Goal: Transaction & Acquisition: Book appointment/travel/reservation

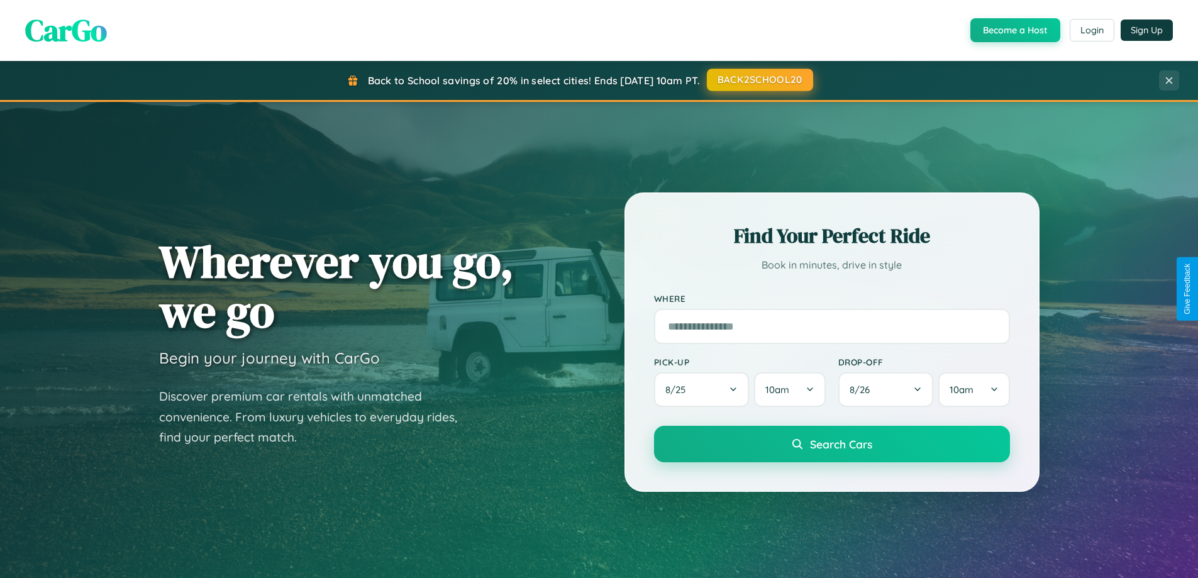
click at [759, 80] on button "BACK2SCHOOL20" at bounding box center [760, 80] width 106 height 23
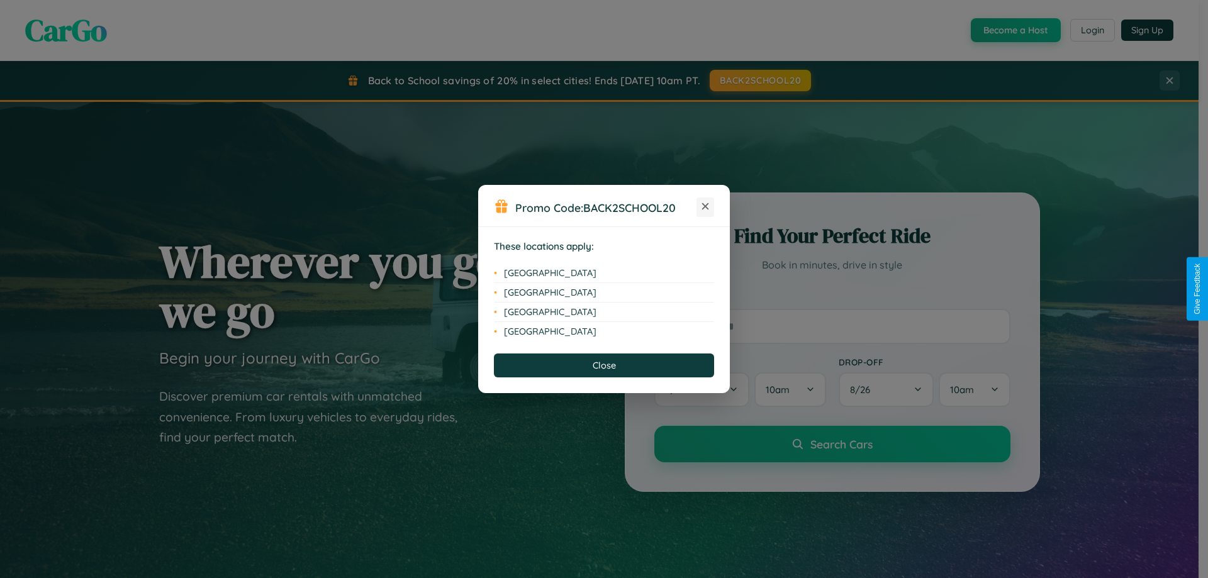
click at [705, 207] on icon at bounding box center [705, 206] width 7 height 7
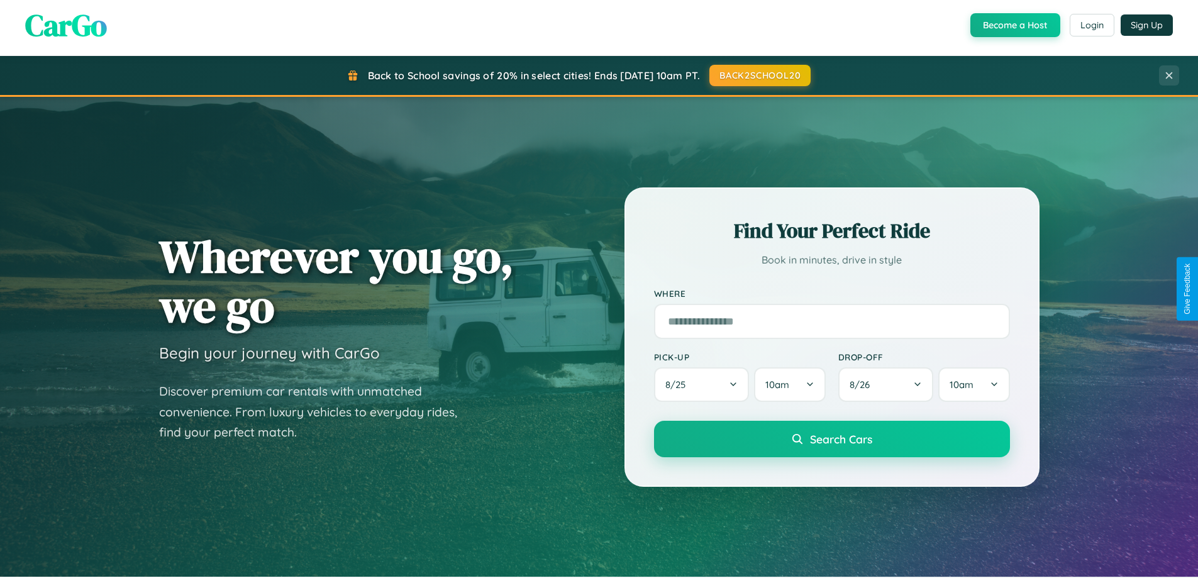
scroll to position [865, 0]
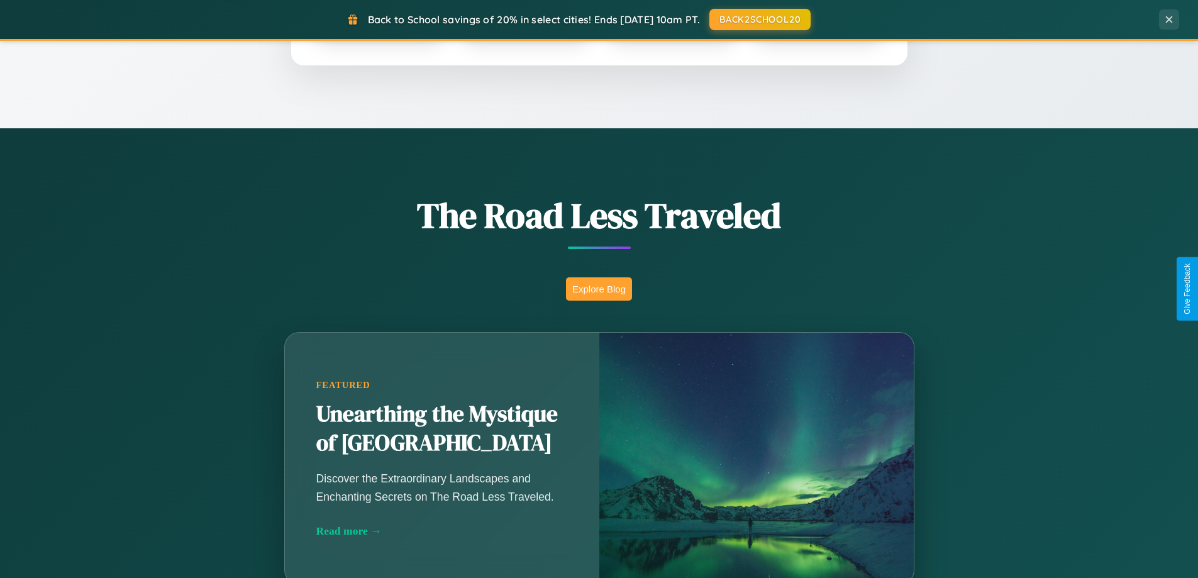
click at [599, 289] on button "Explore Blog" at bounding box center [599, 288] width 66 height 23
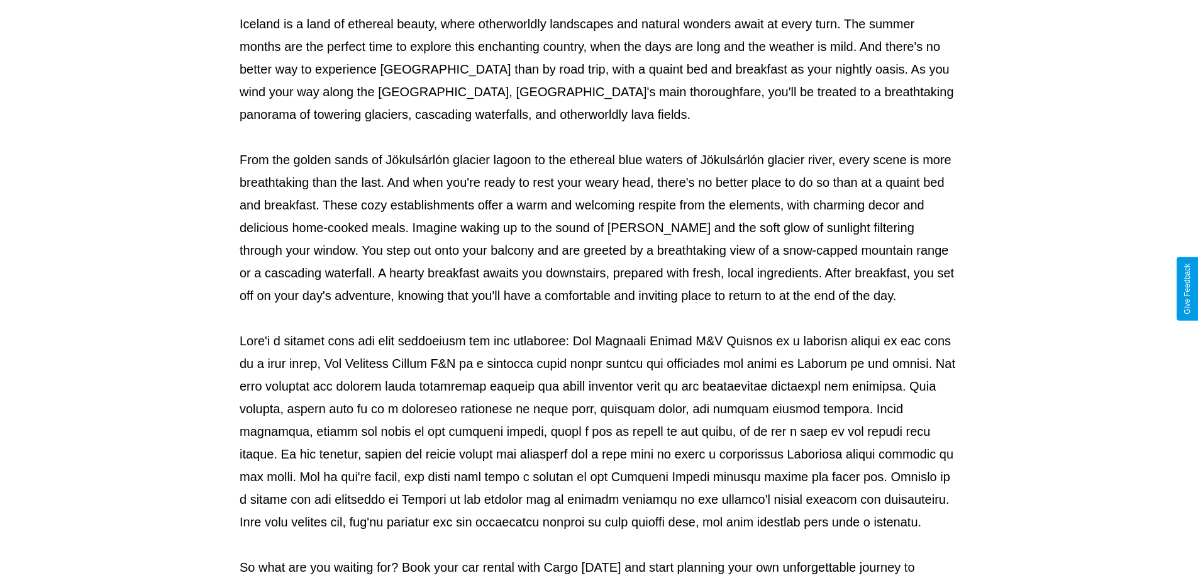
scroll to position [407, 0]
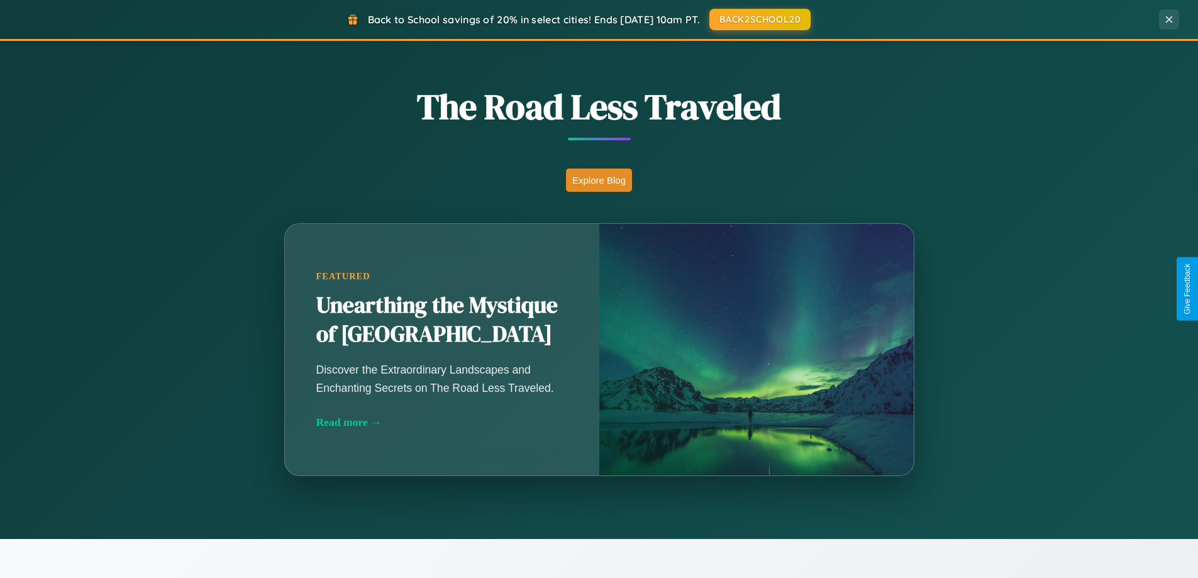
scroll to position [2021, 0]
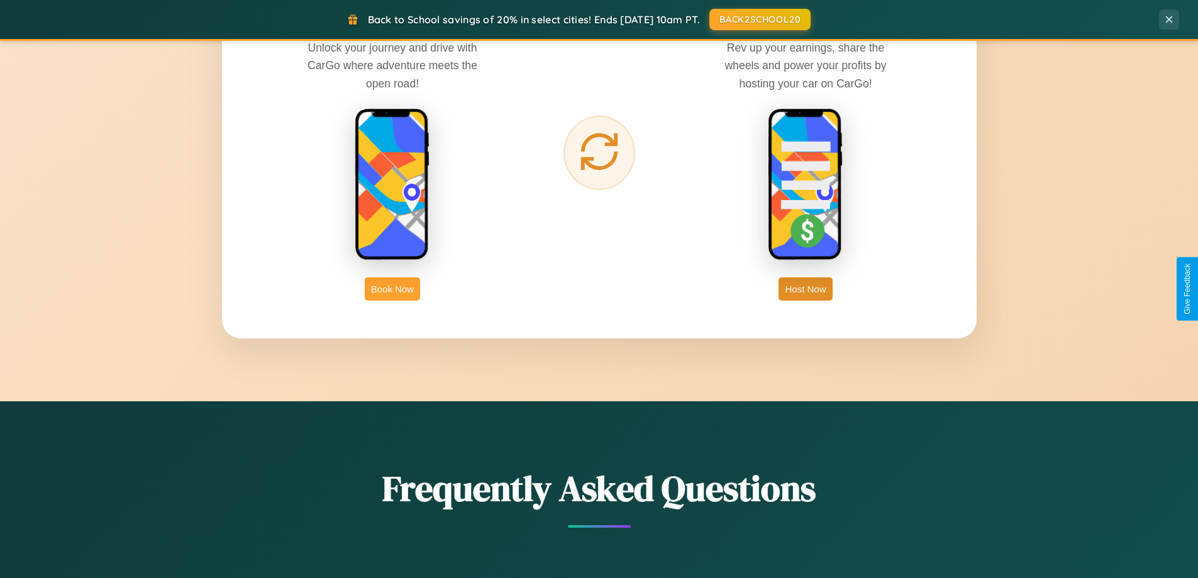
click at [392, 289] on button "Book Now" at bounding box center [392, 288] width 55 height 23
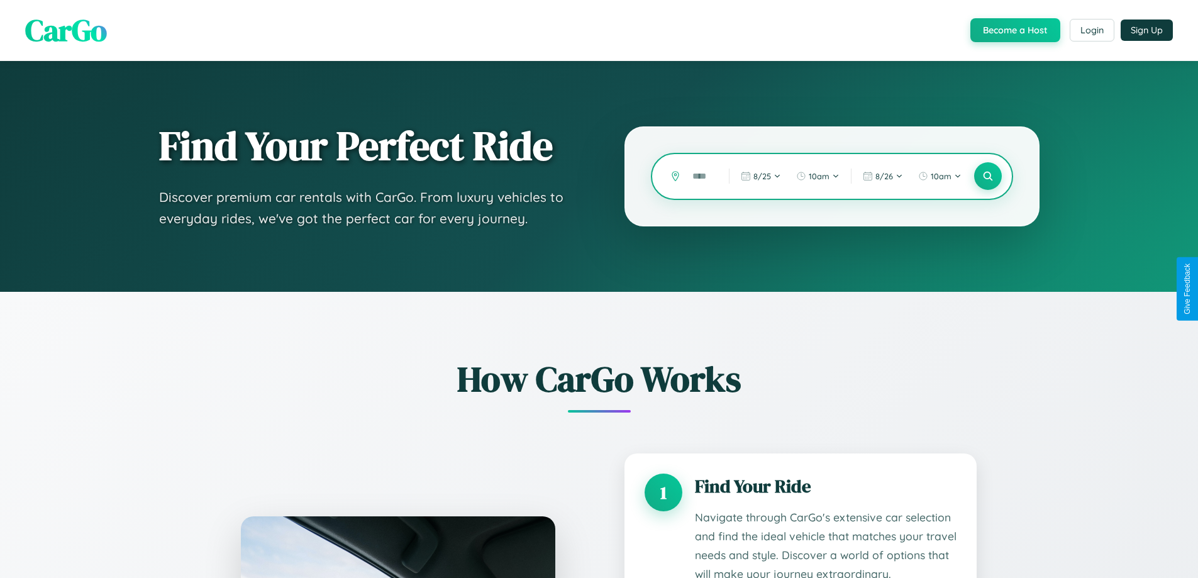
click at [701, 176] on input "text" at bounding box center [701, 176] width 30 height 22
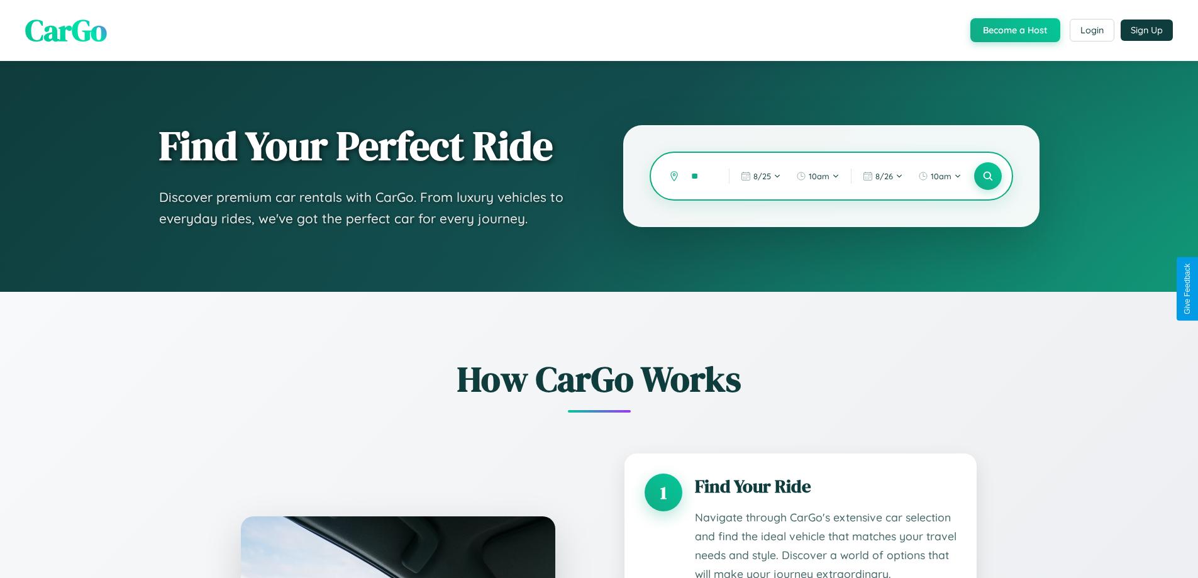
type input "*"
type input "**********"
click at [987, 176] on icon at bounding box center [988, 176] width 12 height 12
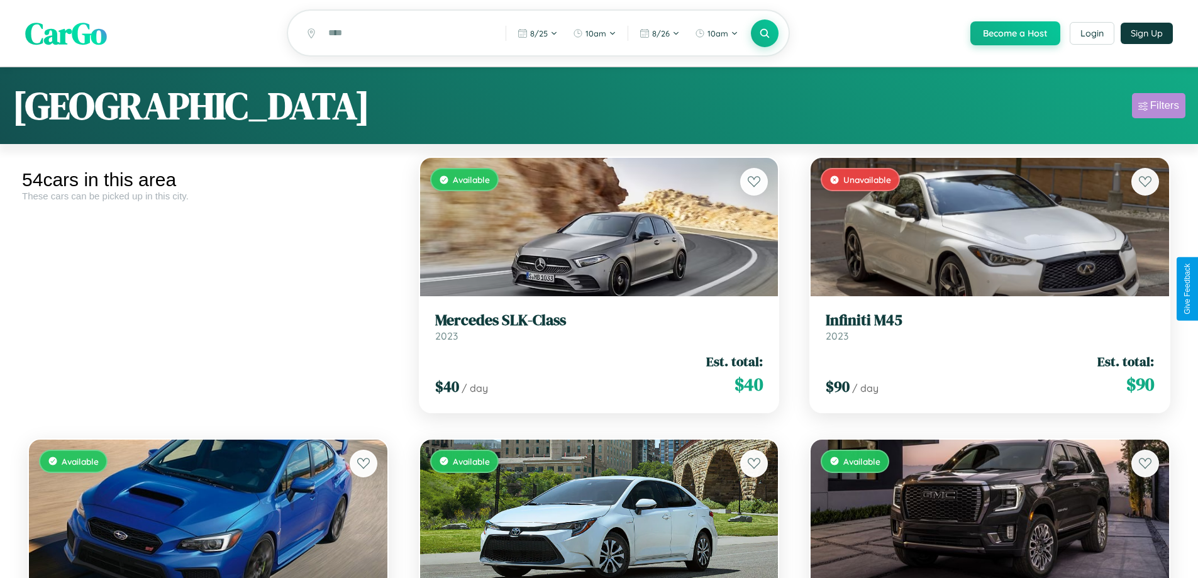
click at [1159, 108] on div "Filters" at bounding box center [1164, 105] width 29 height 13
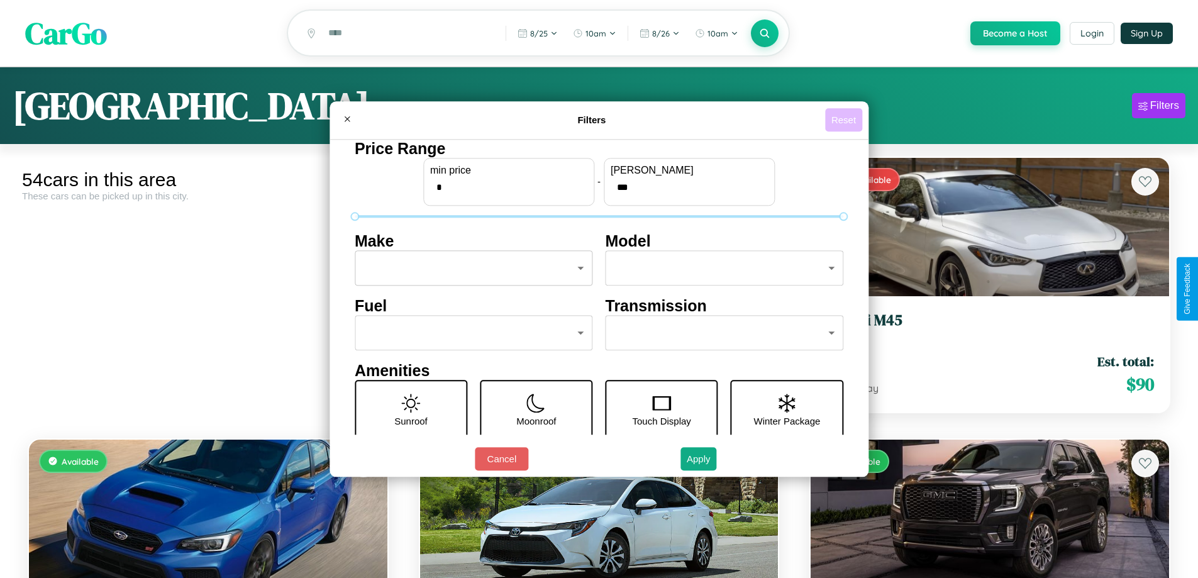
click at [845, 120] on button "Reset" at bounding box center [843, 119] width 37 height 23
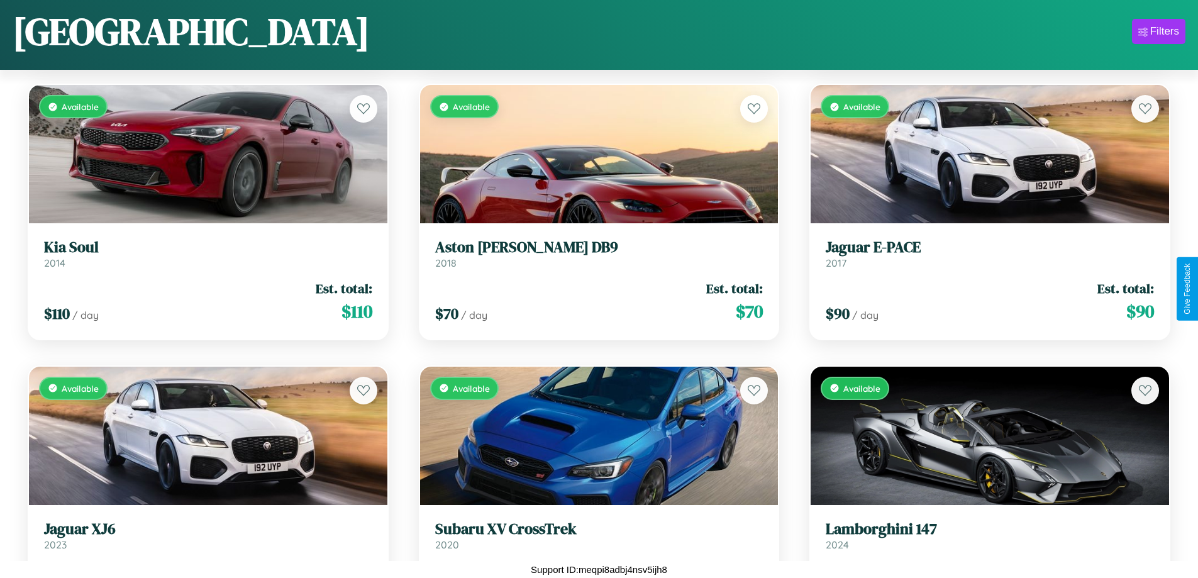
scroll to position [4683, 0]
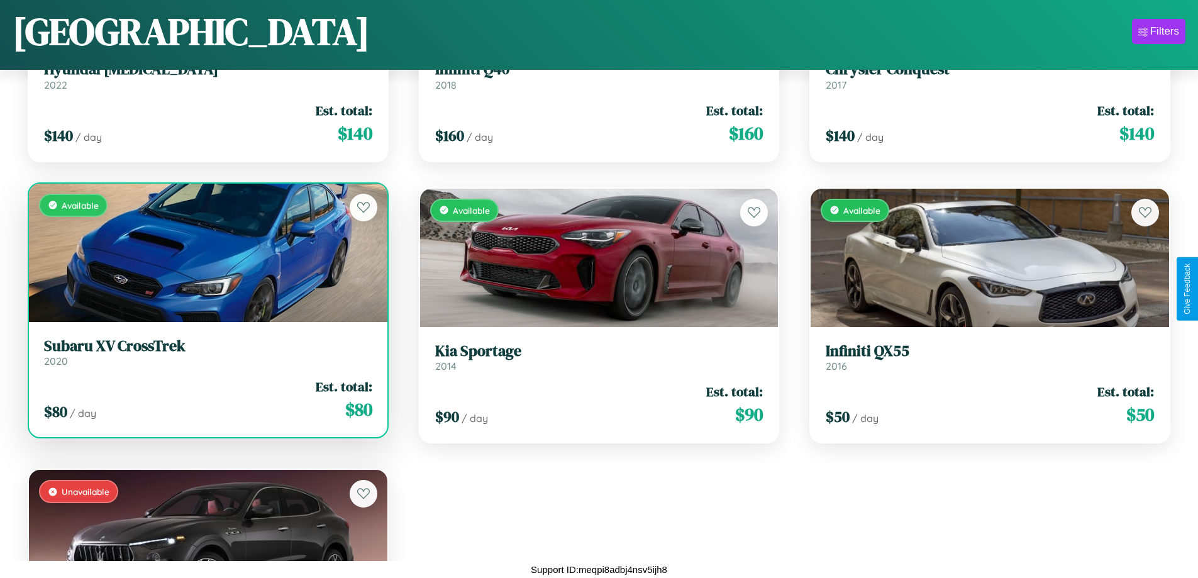
click at [206, 403] on div "$ 80 / day Est. total: $ 80" at bounding box center [208, 399] width 328 height 45
click at [206, 399] on div "$ 80 / day Est. total: $ 80" at bounding box center [208, 399] width 328 height 45
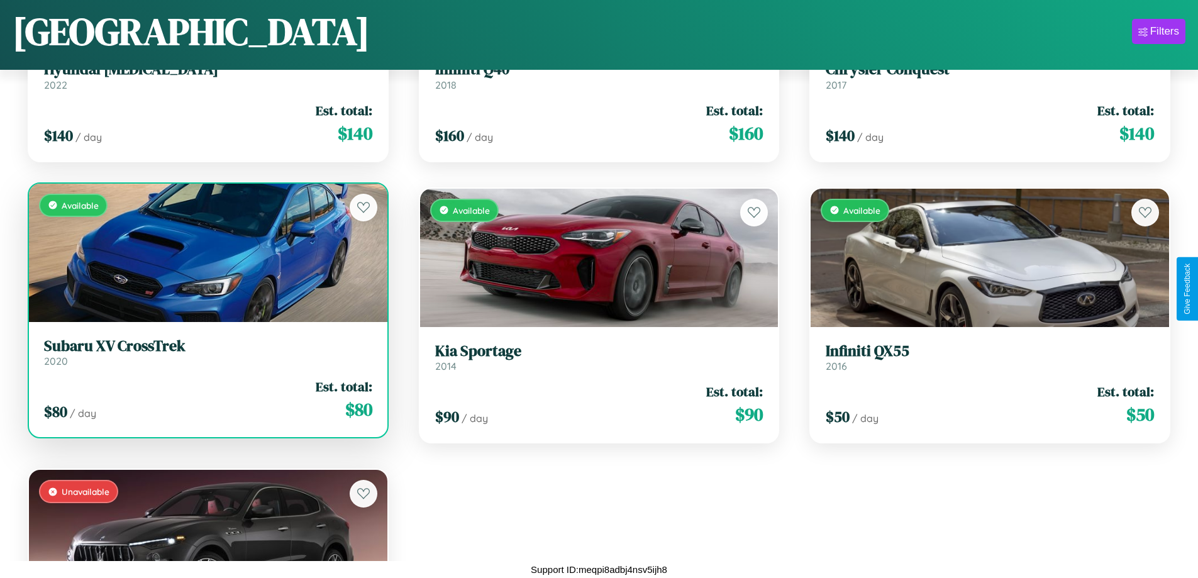
click at [206, 399] on div "$ 80 / day Est. total: $ 80" at bounding box center [208, 399] width 328 height 45
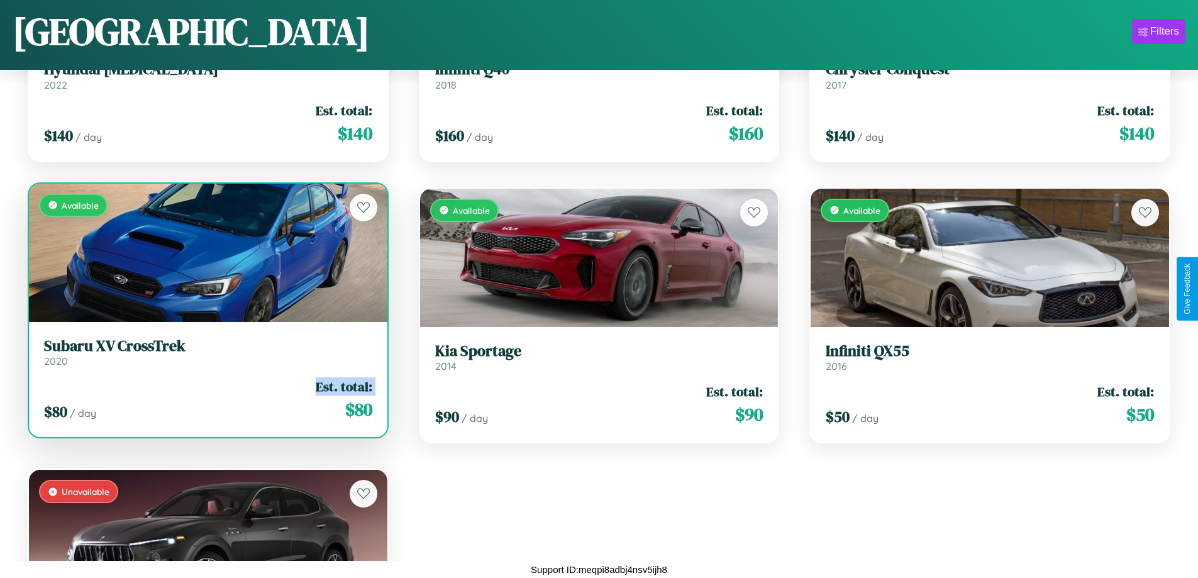
click at [206, 399] on div "$ 80 / day Est. total: $ 80" at bounding box center [208, 399] width 328 height 45
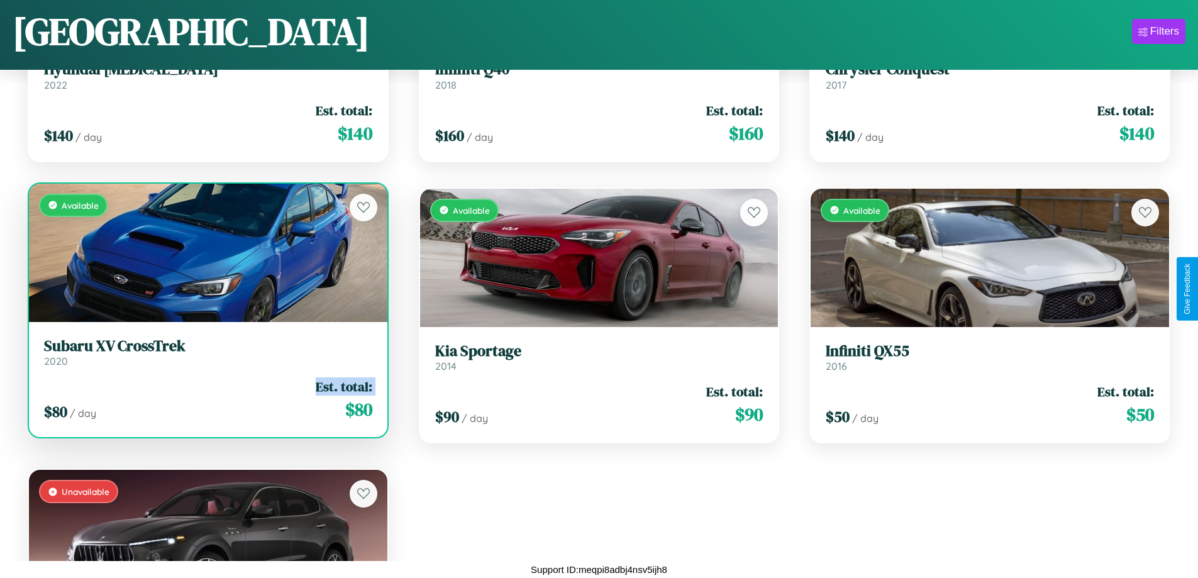
click at [206, 399] on div "$ 80 / day Est. total: $ 80" at bounding box center [208, 399] width 328 height 45
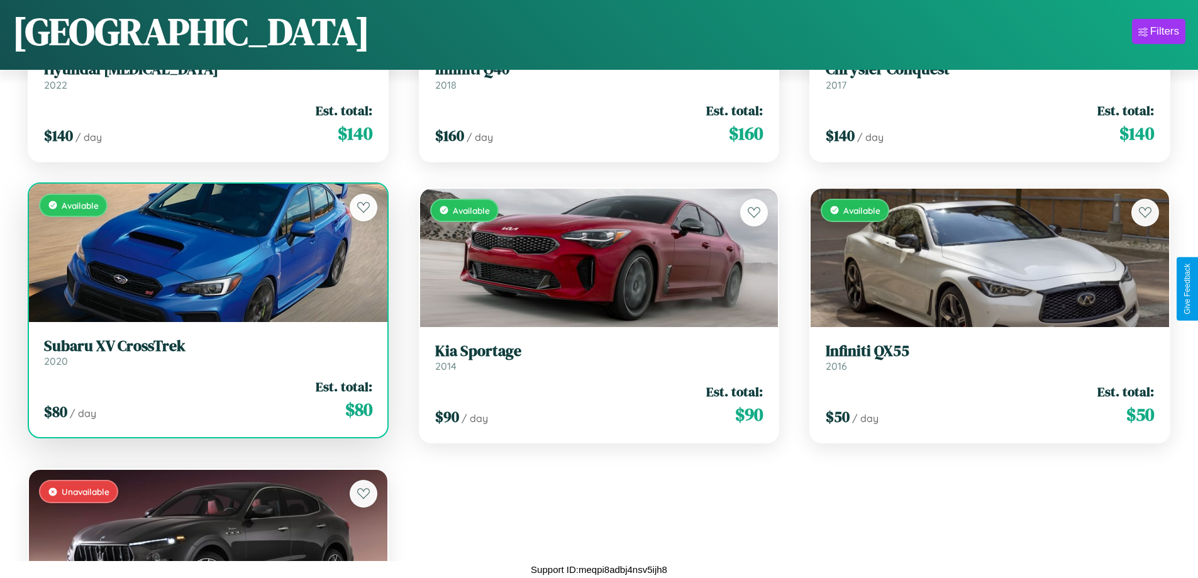
click at [206, 399] on div "$ 80 / day Est. total: $ 80" at bounding box center [208, 399] width 328 height 45
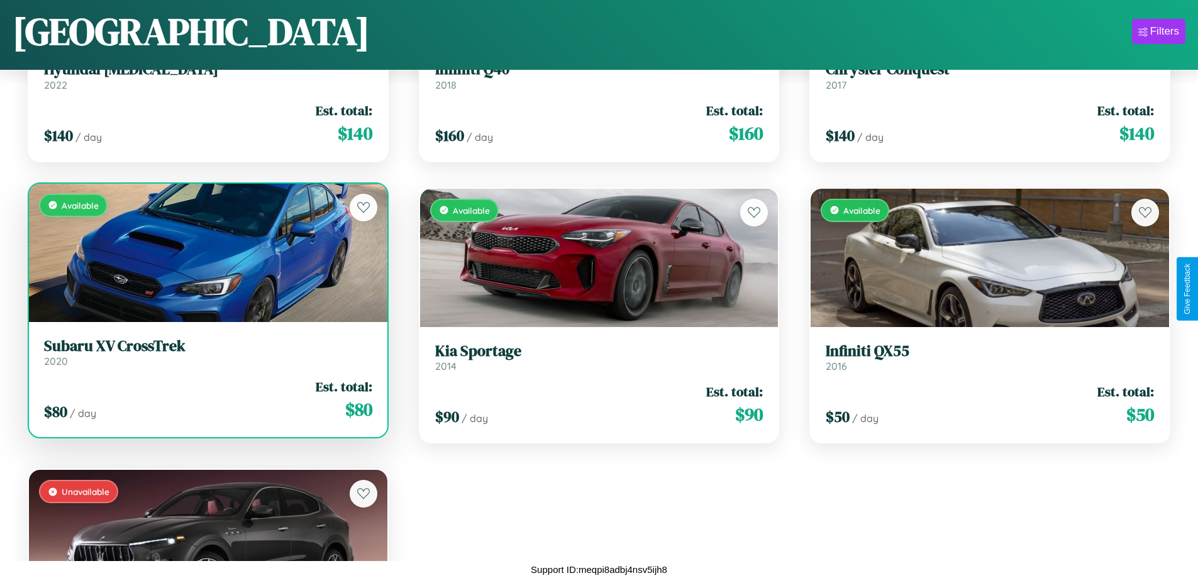
click at [206, 352] on h3 "Subaru XV CrossTrek" at bounding box center [208, 346] width 328 height 18
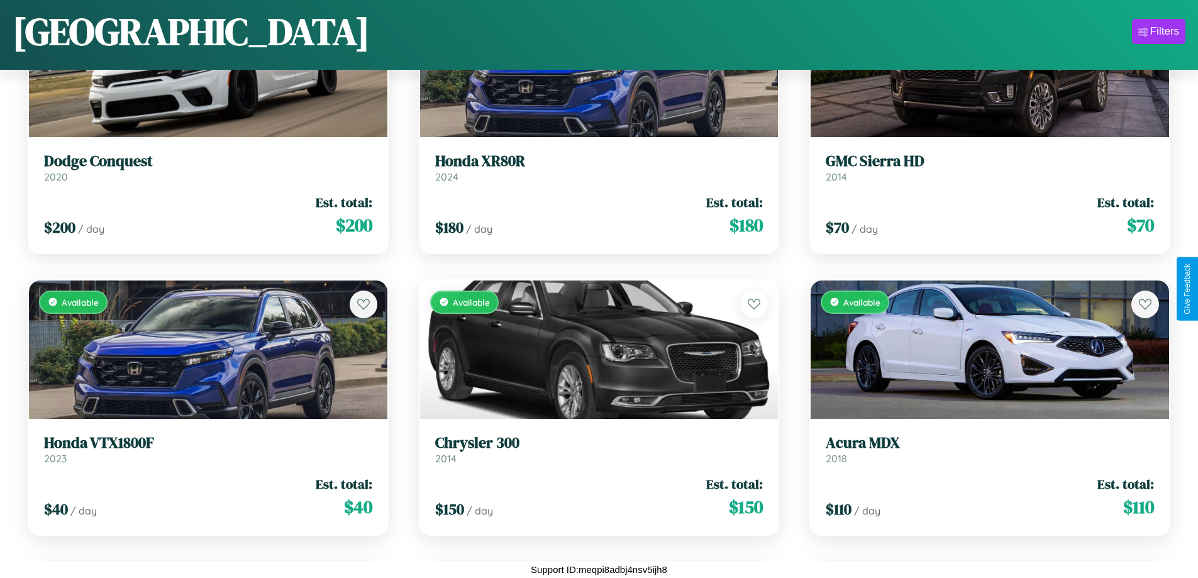
scroll to position [3557, 0]
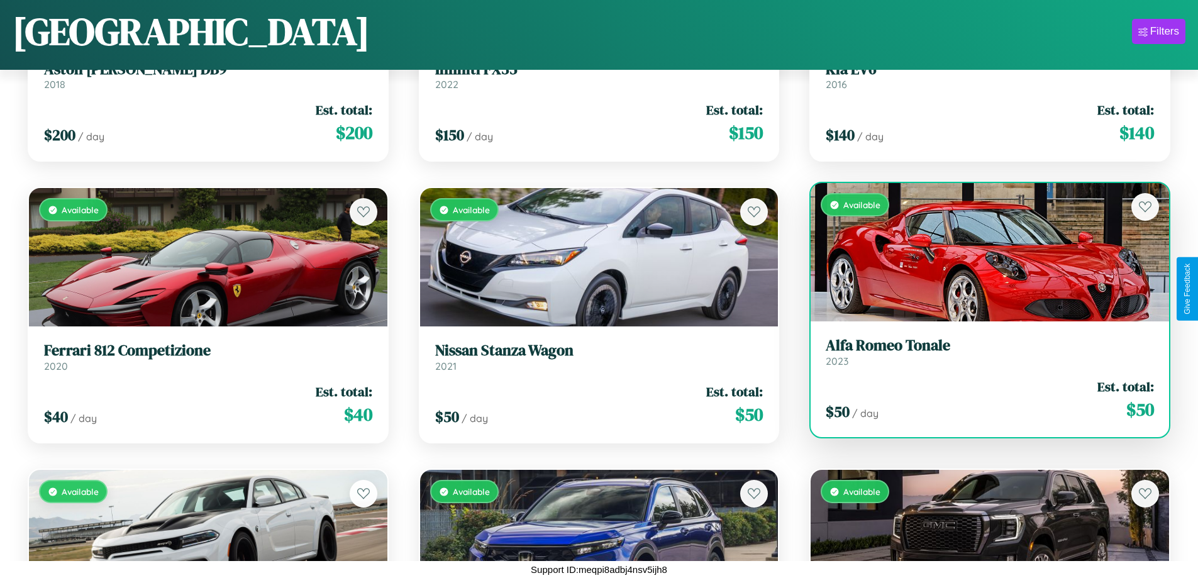
click at [982, 355] on h3 "Alfa Romeo Tonale" at bounding box center [990, 346] width 328 height 18
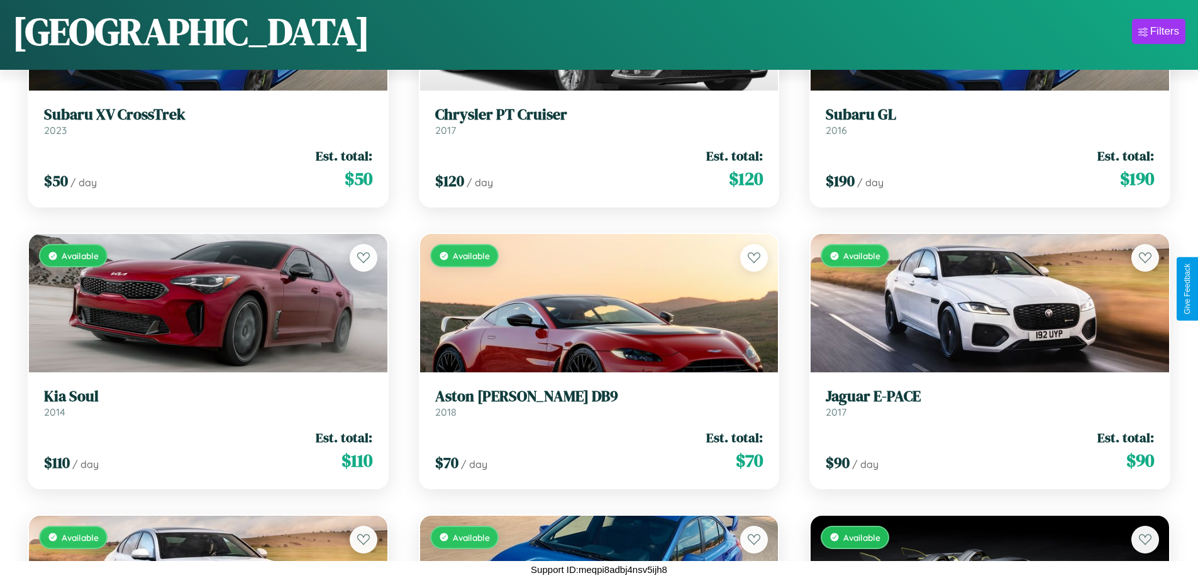
scroll to position [459, 0]
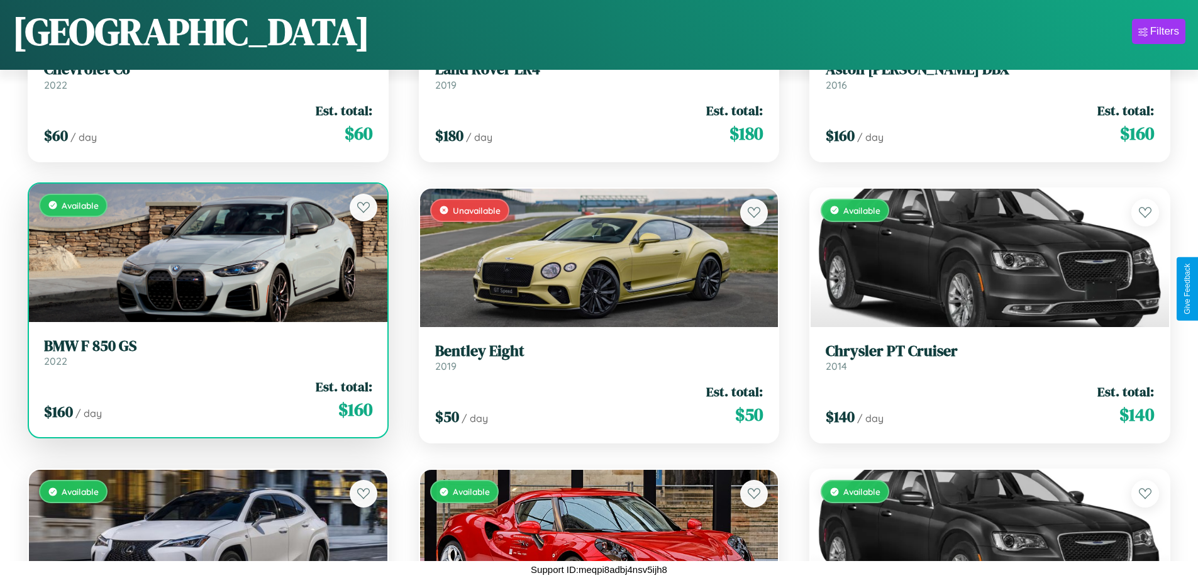
click at [206, 357] on link "BMW F 850 GS 2022" at bounding box center [208, 352] width 328 height 31
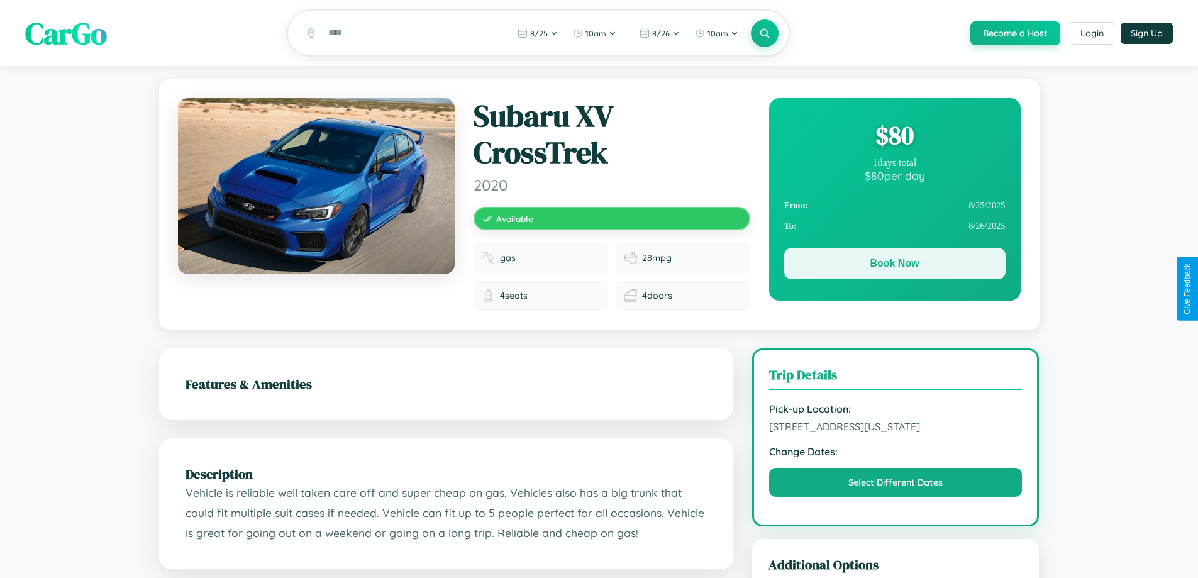
click at [894, 265] on button "Book Now" at bounding box center [894, 263] width 221 height 31
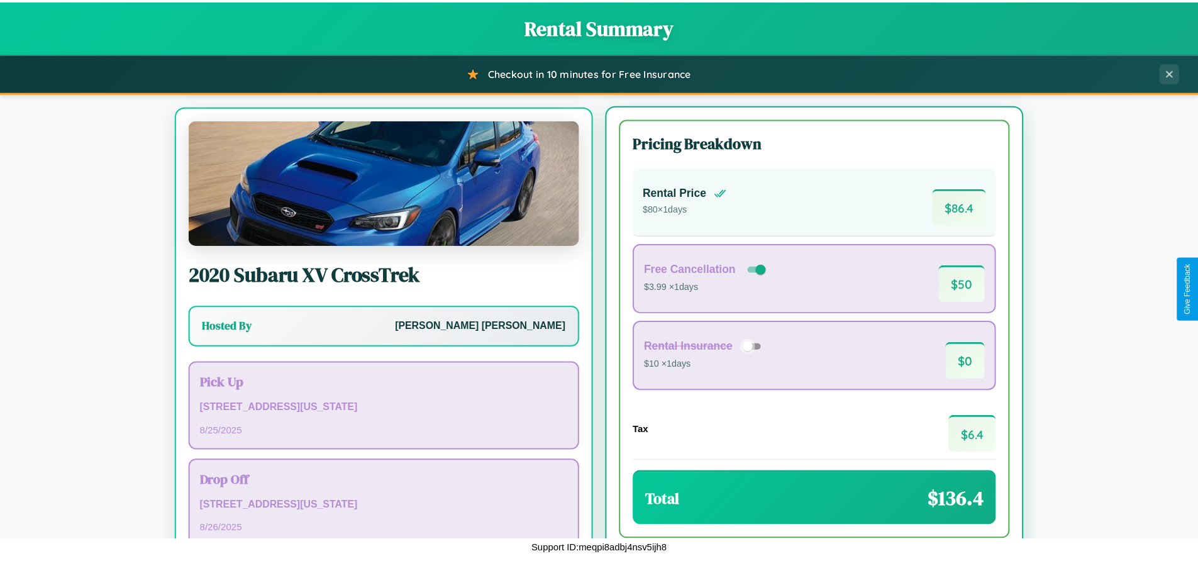
scroll to position [58, 0]
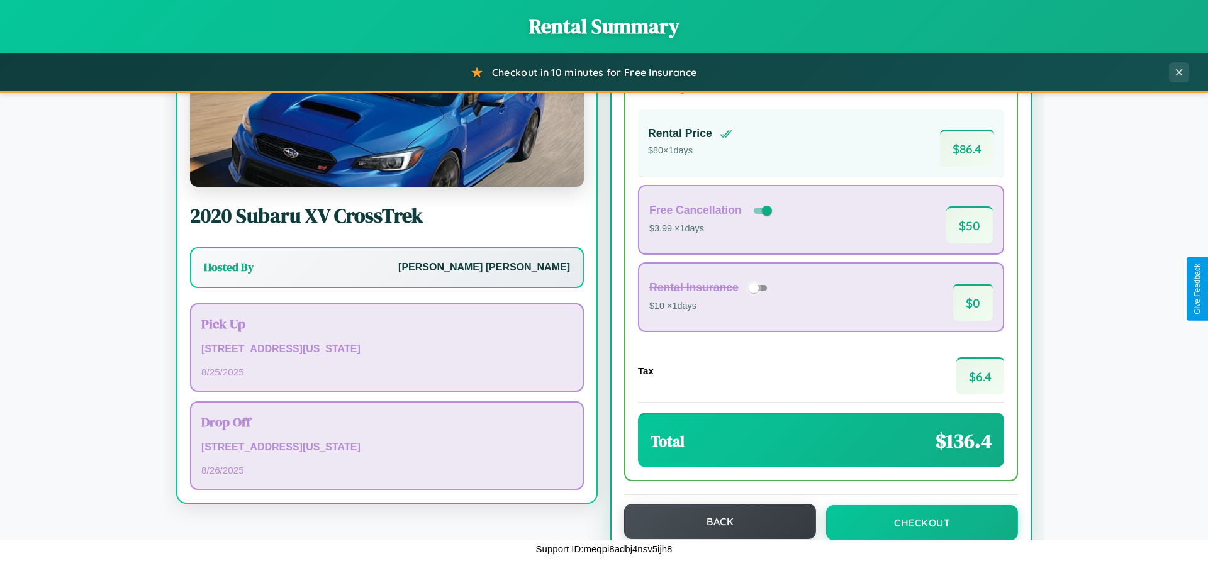
click at [714, 522] on button "Back" at bounding box center [720, 521] width 192 height 35
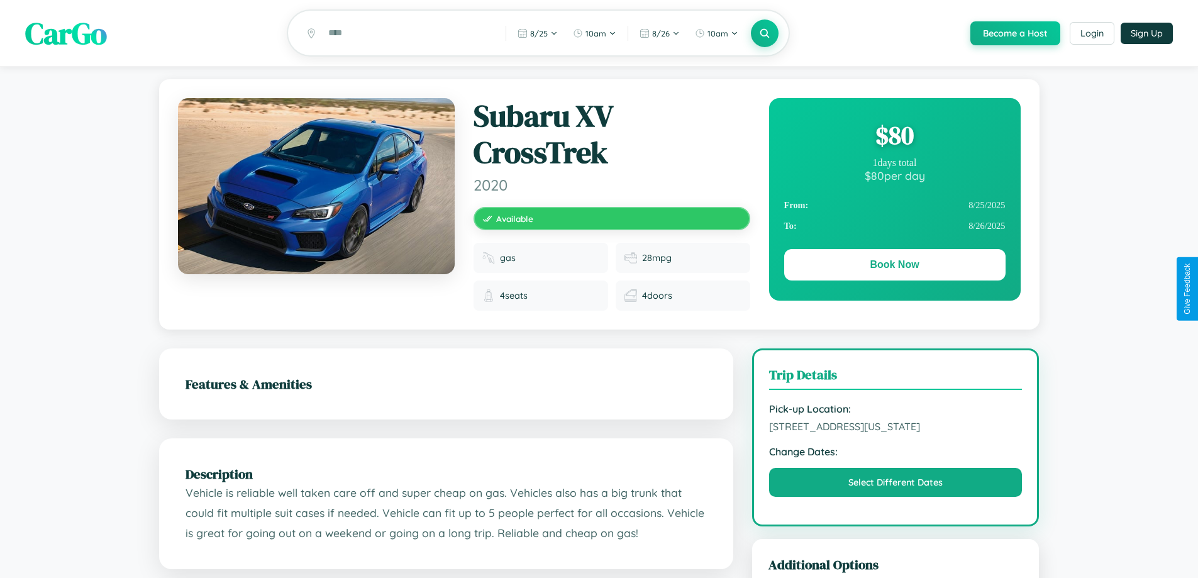
scroll to position [146, 0]
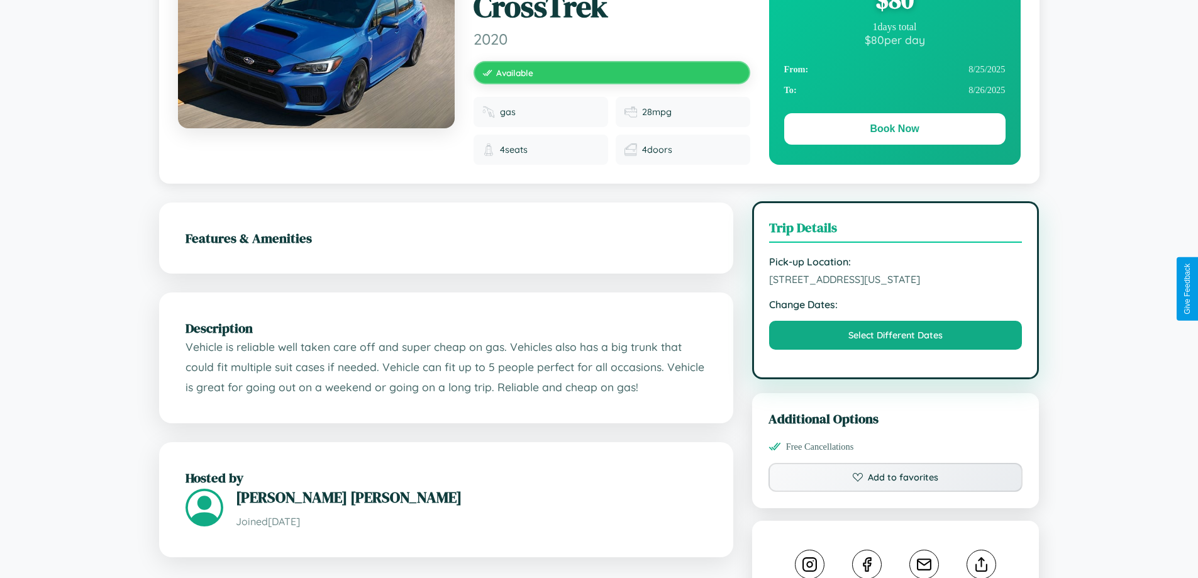
click at [896, 286] on span "6778 Oak Street Los Angeles California 99975 United States" at bounding box center [895, 279] width 253 height 13
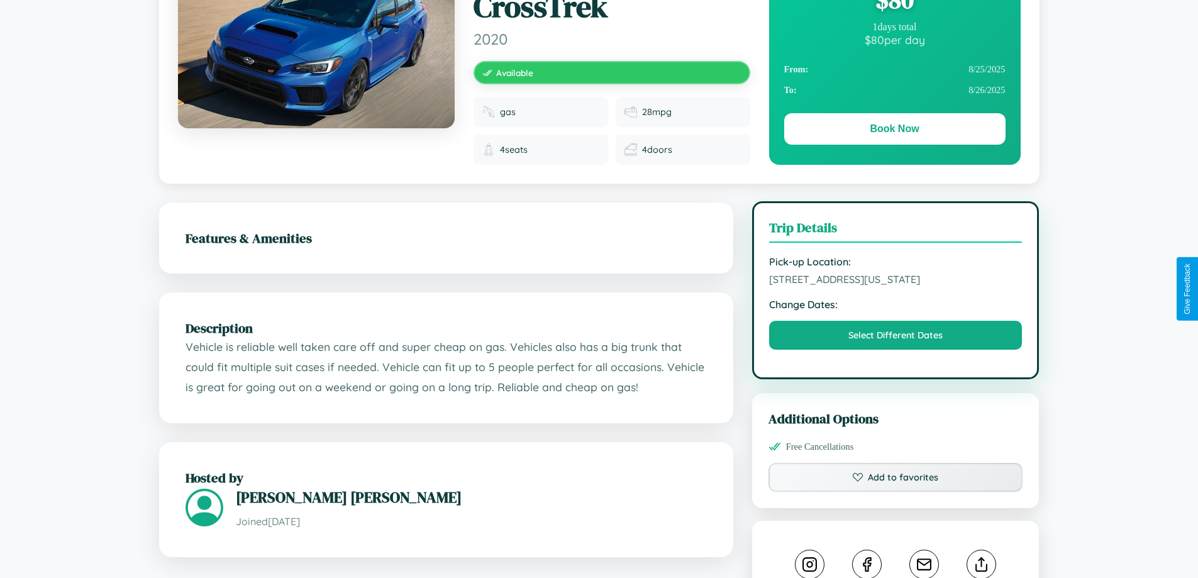
click at [896, 286] on span "6778 Oak Street Los Angeles California 99975 United States" at bounding box center [895, 279] width 253 height 13
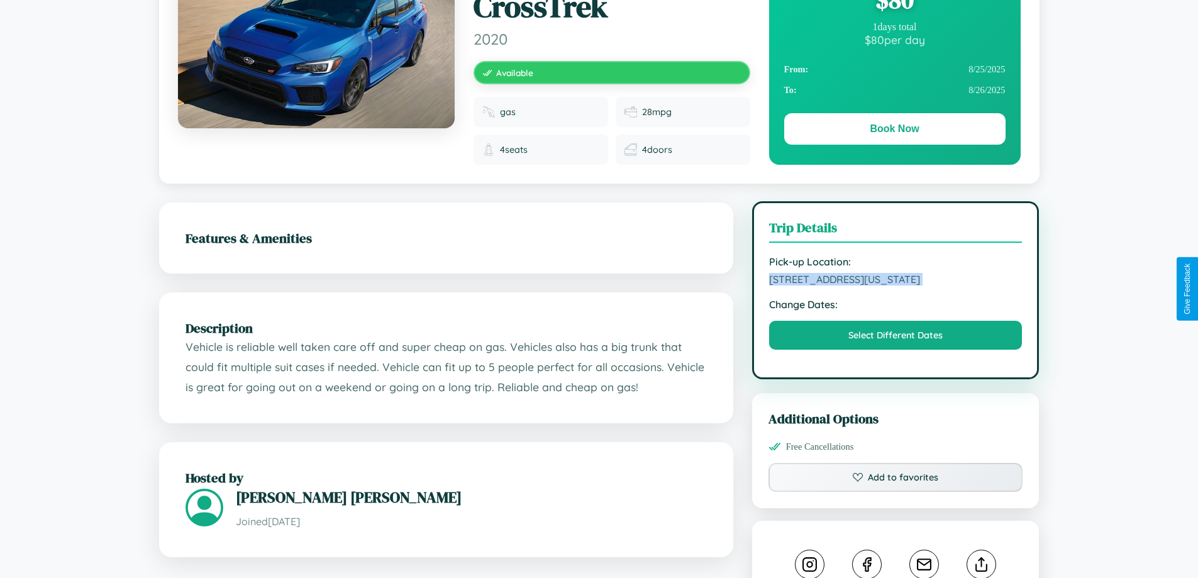
click at [896, 286] on span "6778 Oak Street Los Angeles California 99975 United States" at bounding box center [895, 279] width 253 height 13
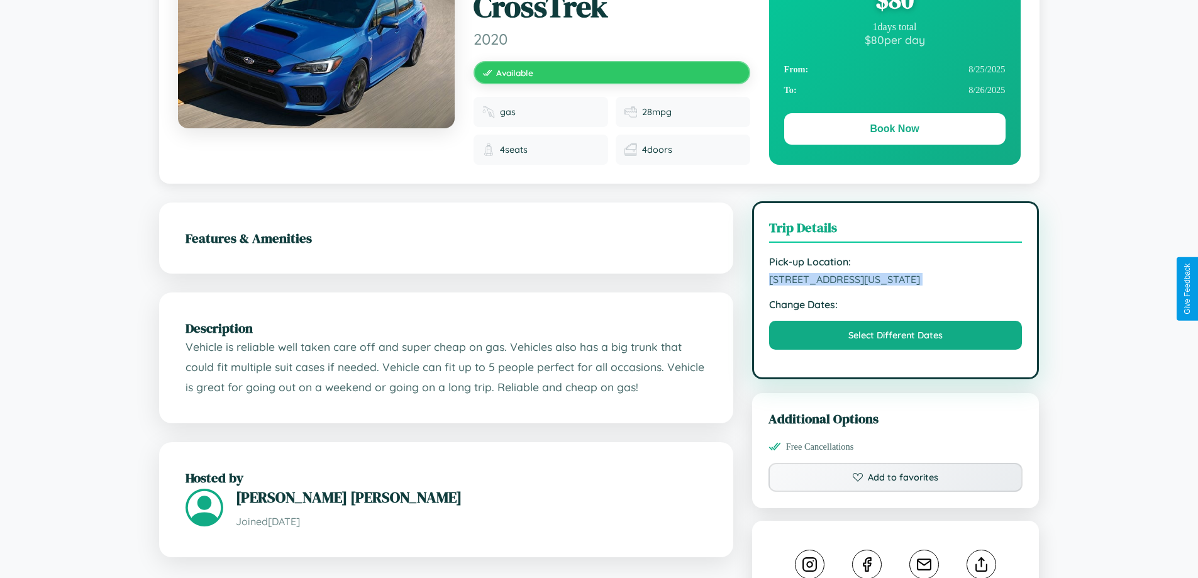
click at [896, 286] on span "6778 Oak Street Los Angeles California 99975 United States" at bounding box center [895, 279] width 253 height 13
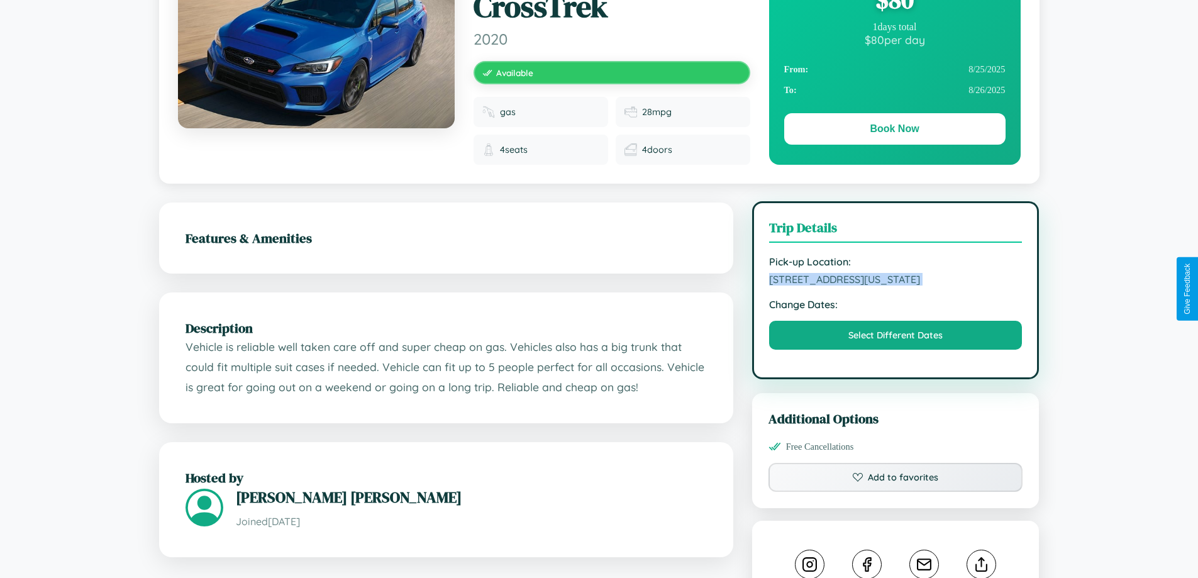
click at [896, 286] on span "6778 Oak Street Los Angeles California 99975 United States" at bounding box center [895, 279] width 253 height 13
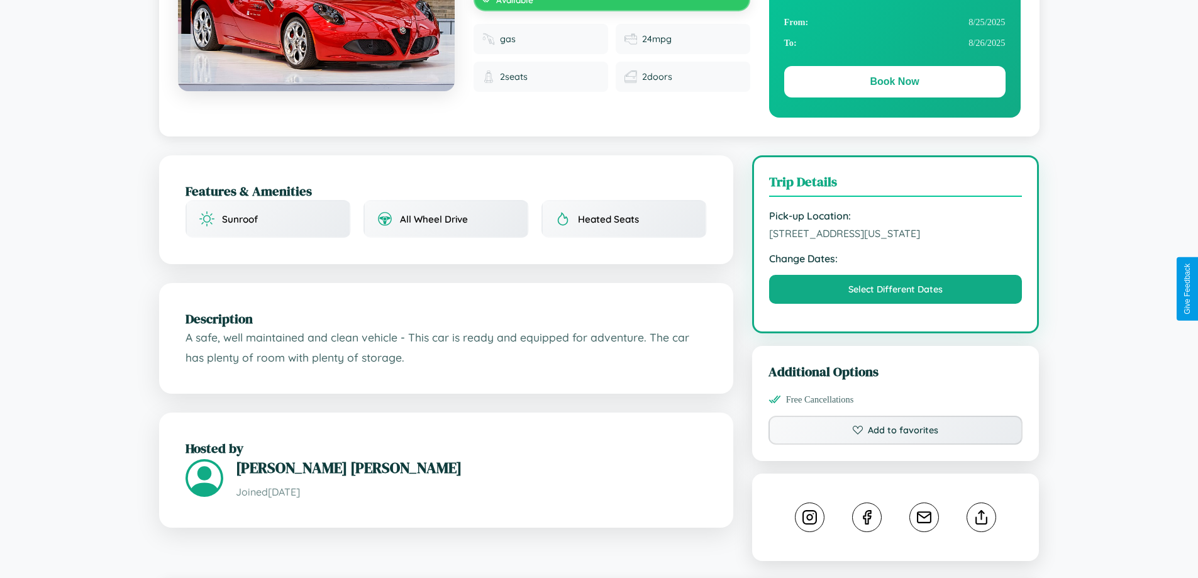
scroll to position [136, 0]
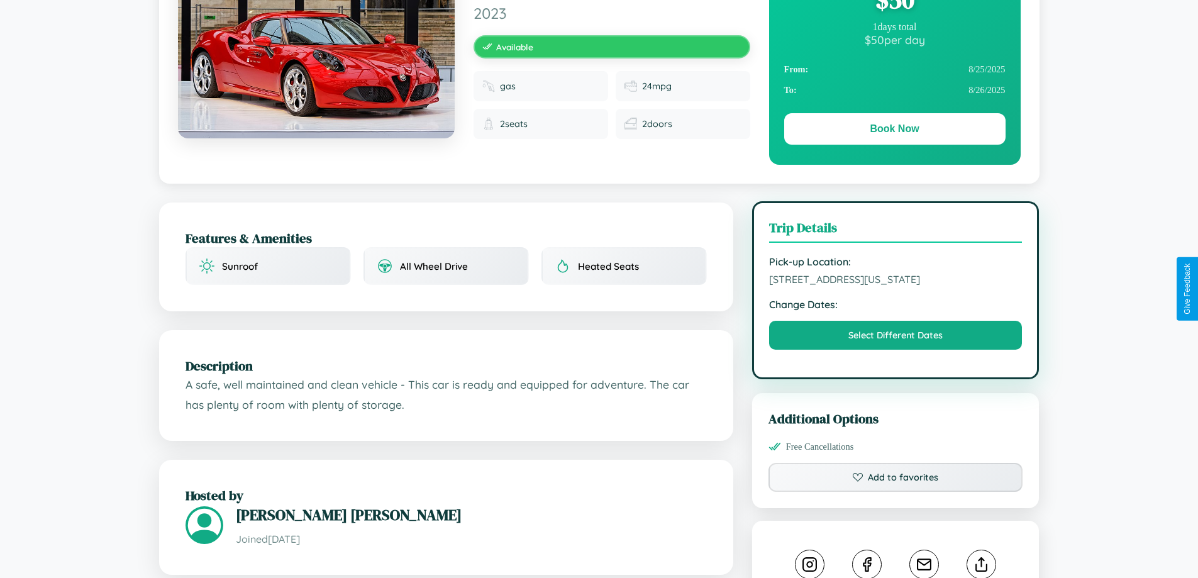
click at [896, 286] on span "[STREET_ADDRESS][US_STATE]" at bounding box center [895, 279] width 253 height 13
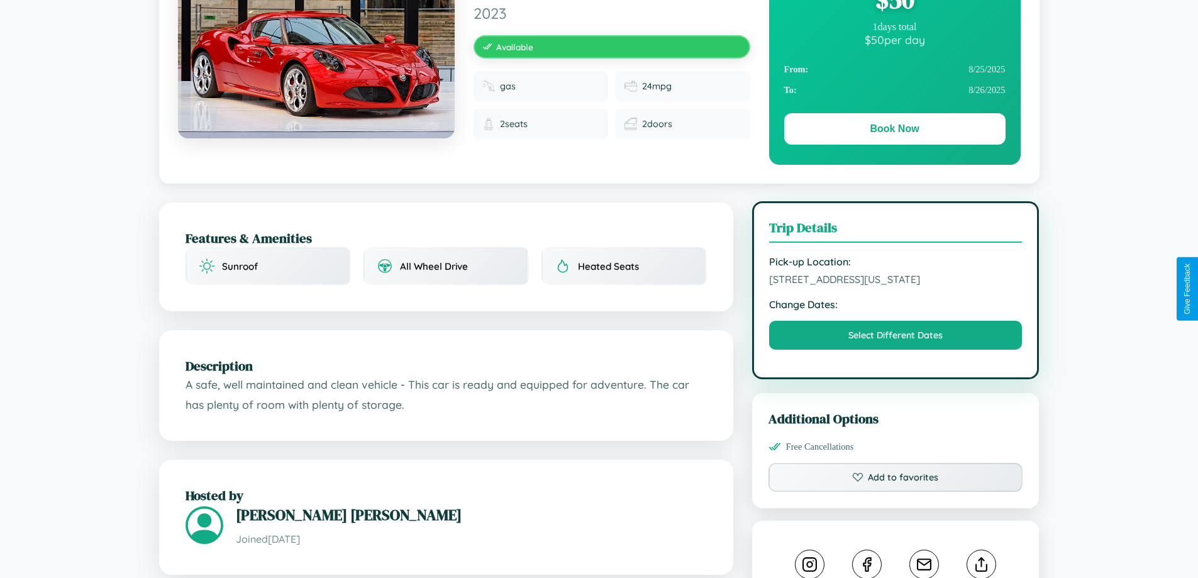
click at [896, 286] on span "[STREET_ADDRESS][US_STATE]" at bounding box center [895, 279] width 253 height 13
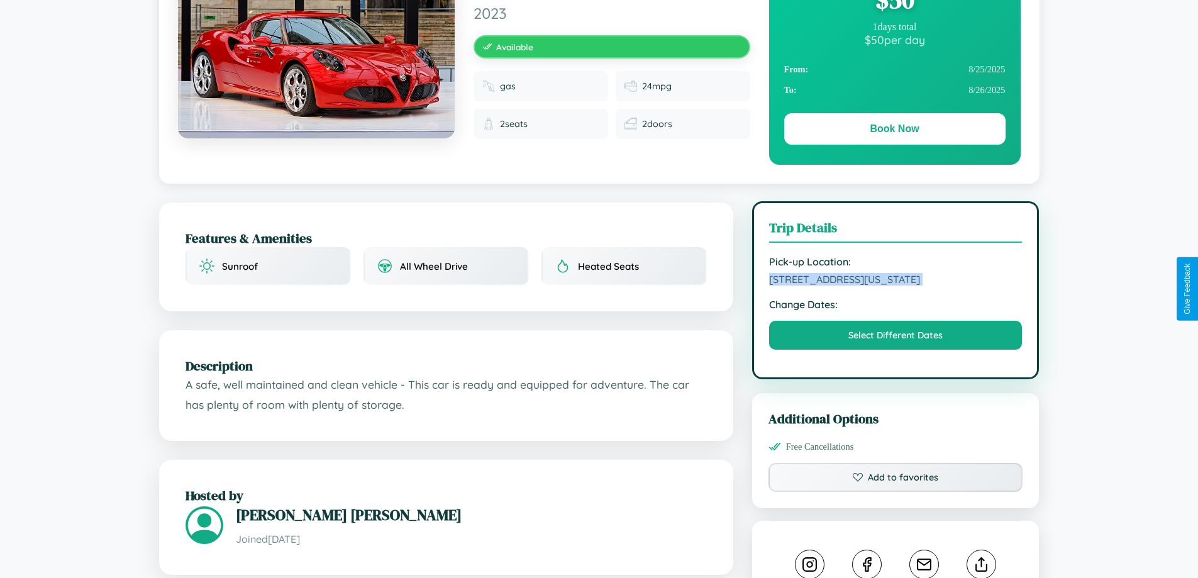
click at [896, 286] on span "[STREET_ADDRESS][US_STATE]" at bounding box center [895, 279] width 253 height 13
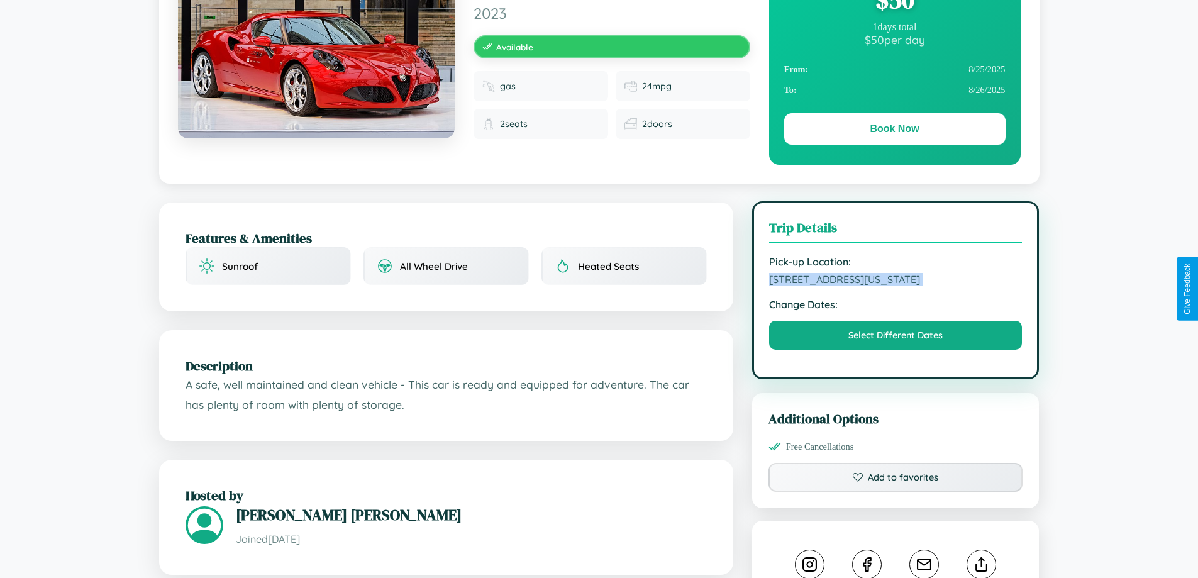
click at [896, 286] on span "[STREET_ADDRESS][US_STATE]" at bounding box center [895, 279] width 253 height 13
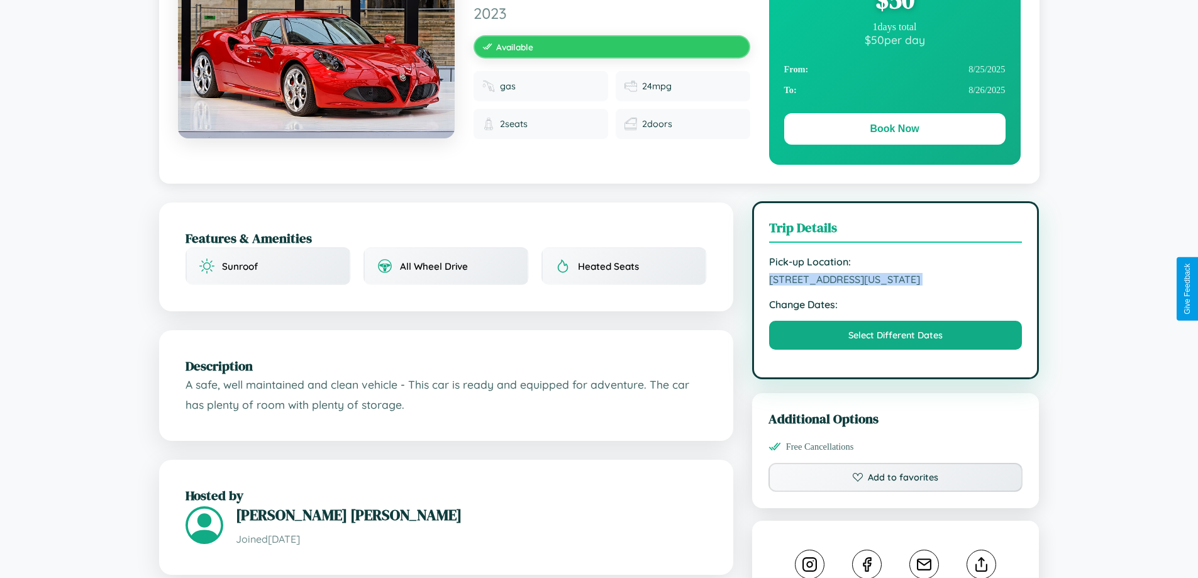
click at [896, 286] on span "[STREET_ADDRESS][US_STATE]" at bounding box center [895, 279] width 253 height 13
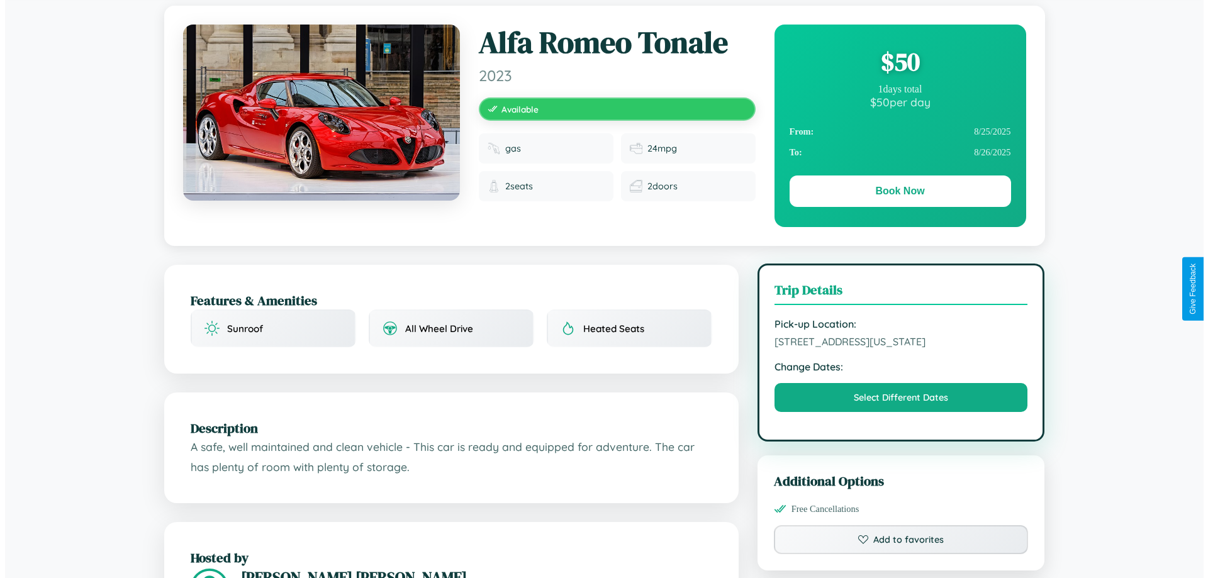
scroll to position [0, 0]
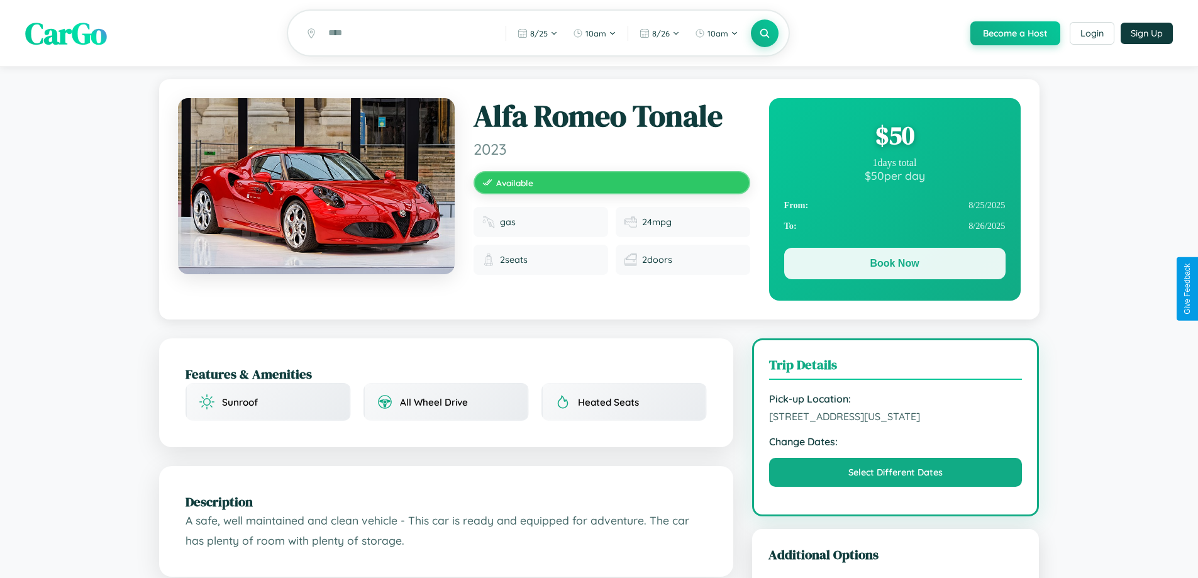
click at [894, 265] on button "Book Now" at bounding box center [894, 263] width 221 height 31
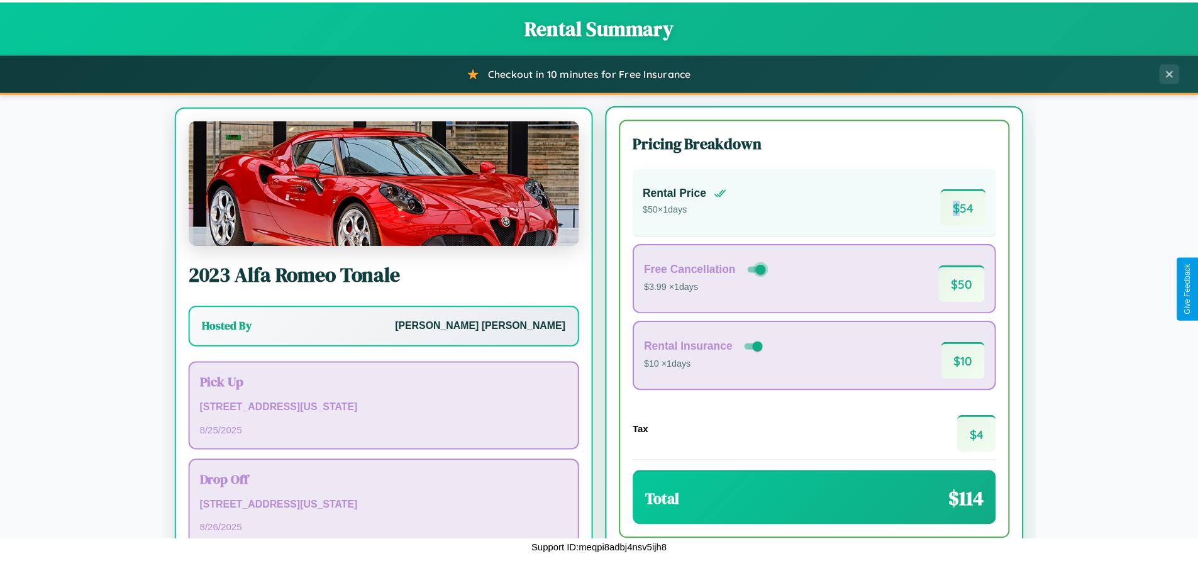
scroll to position [58, 0]
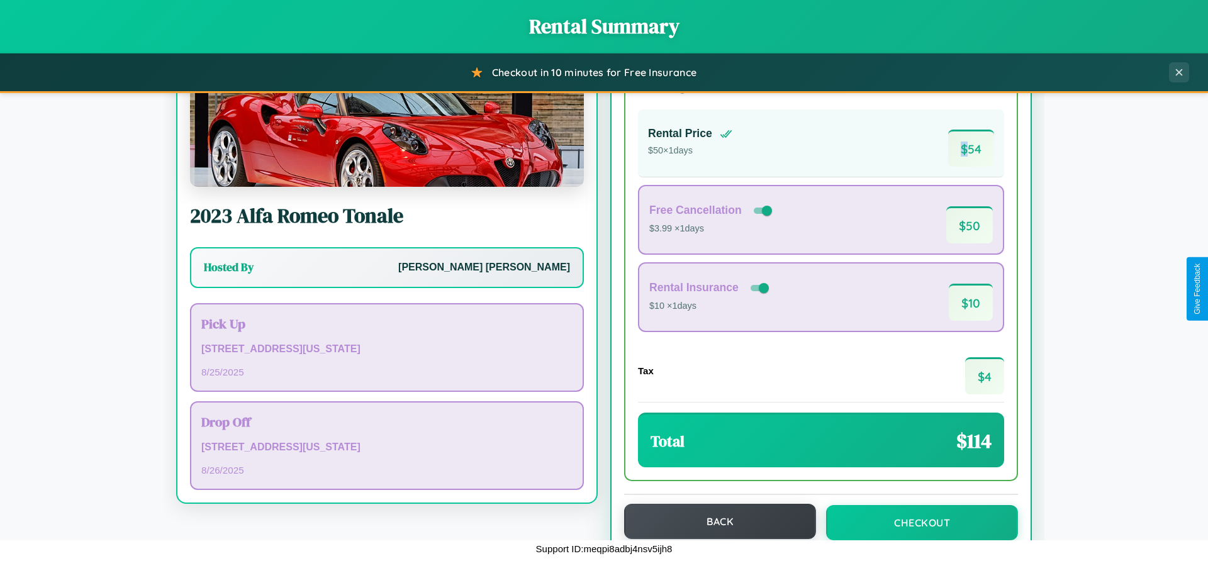
click at [714, 521] on button "Back" at bounding box center [720, 521] width 192 height 35
